Goal: Task Accomplishment & Management: Manage account settings

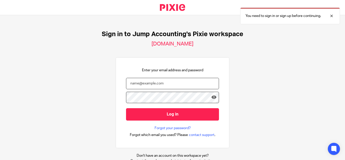
type input "[PERSON_NAME][EMAIL_ADDRESS][DOMAIN_NAME]"
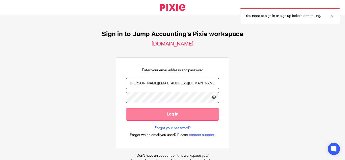
click at [159, 114] on input "Log in" at bounding box center [172, 114] width 93 height 12
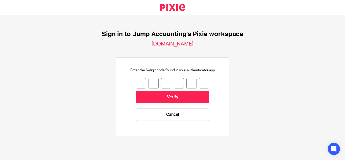
click at [137, 83] on input "number" at bounding box center [141, 83] width 10 height 11
type input "2"
type input "5"
type input "9"
type input "7"
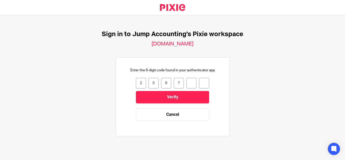
type input "8"
type input "6"
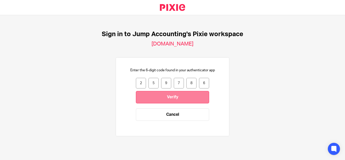
click at [147, 97] on input "Verify" at bounding box center [172, 97] width 73 height 12
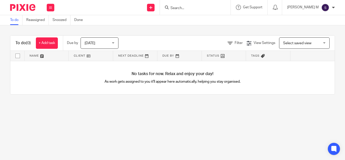
click at [327, 10] on img at bounding box center [325, 8] width 8 height 8
click at [320, 19] on span "My profile" at bounding box center [314, 20] width 16 height 4
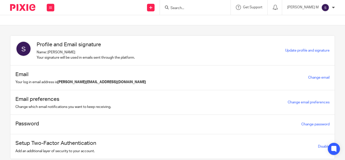
scroll to position [17, 0]
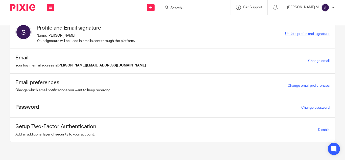
click at [286, 32] on span "Update profile and signature" at bounding box center [307, 34] width 44 height 4
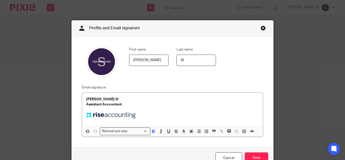
scroll to position [29, 0]
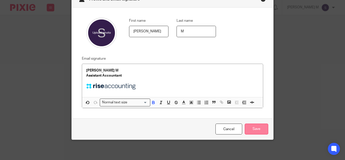
click at [249, 131] on input "Save" at bounding box center [256, 128] width 23 height 11
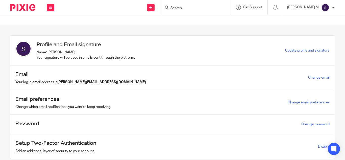
click at [302, 18] on div at bounding box center [172, 20] width 345 height 10
click at [326, 9] on img at bounding box center [325, 8] width 8 height 8
click at [318, 33] on li "Logout" at bounding box center [315, 35] width 33 height 7
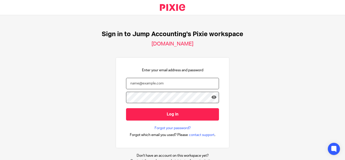
click at [160, 84] on input "email" at bounding box center [172, 83] width 93 height 11
type input "[PERSON_NAME][EMAIL_ADDRESS][DOMAIN_NAME]"
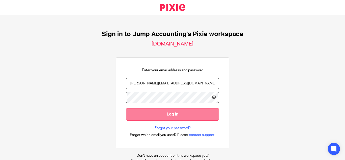
click at [165, 113] on input "Log in" at bounding box center [172, 114] width 93 height 12
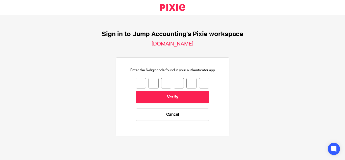
click at [138, 80] on input "number" at bounding box center [141, 83] width 10 height 11
type input "3"
type input "6"
type input "7"
type input "8"
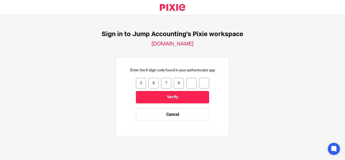
type input "7"
type input "6"
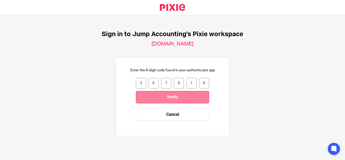
click at [145, 95] on input "Verify" at bounding box center [172, 97] width 73 height 12
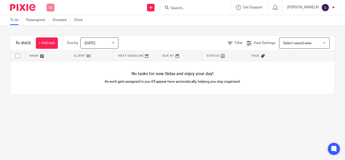
click at [53, 8] on button at bounding box center [51, 8] width 8 height 8
click at [54, 60] on link "Settings" at bounding box center [50, 61] width 13 height 4
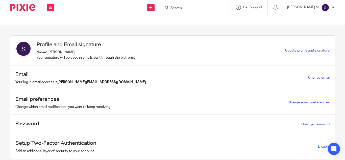
scroll to position [17, 0]
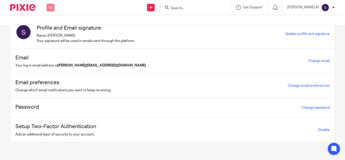
click at [48, 9] on button at bounding box center [51, 8] width 8 height 8
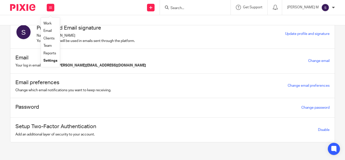
click at [323, 8] on img at bounding box center [325, 8] width 8 height 8
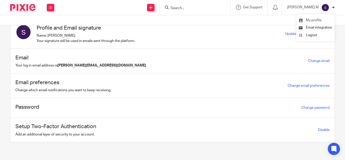
click at [322, 18] on li "My profile" at bounding box center [315, 20] width 33 height 7
click at [319, 19] on span "My profile" at bounding box center [314, 20] width 16 height 4
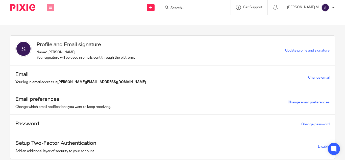
click at [51, 7] on icon at bounding box center [50, 7] width 3 height 3
click at [48, 22] on link "Work" at bounding box center [47, 24] width 8 height 4
